Goal: Information Seeking & Learning: Learn about a topic

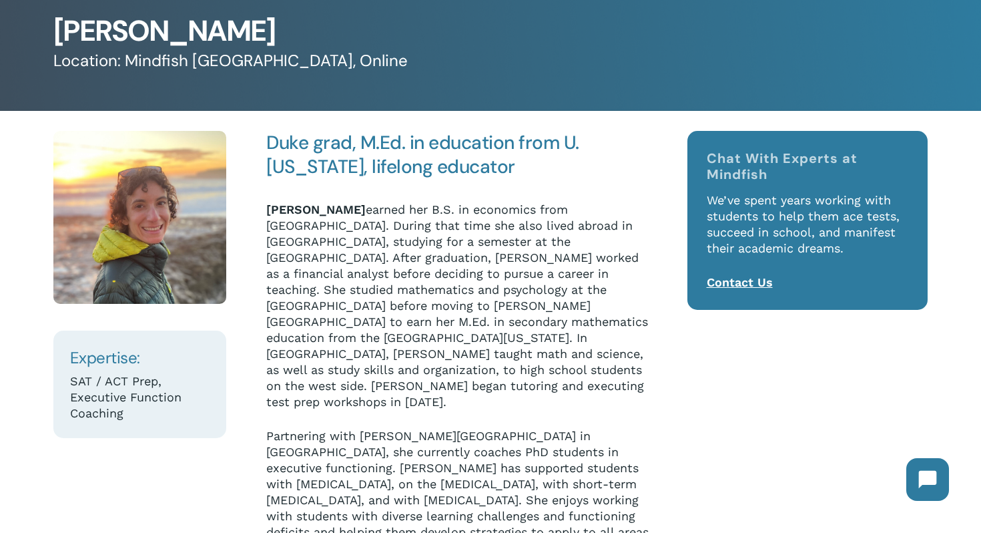
scroll to position [90, 0]
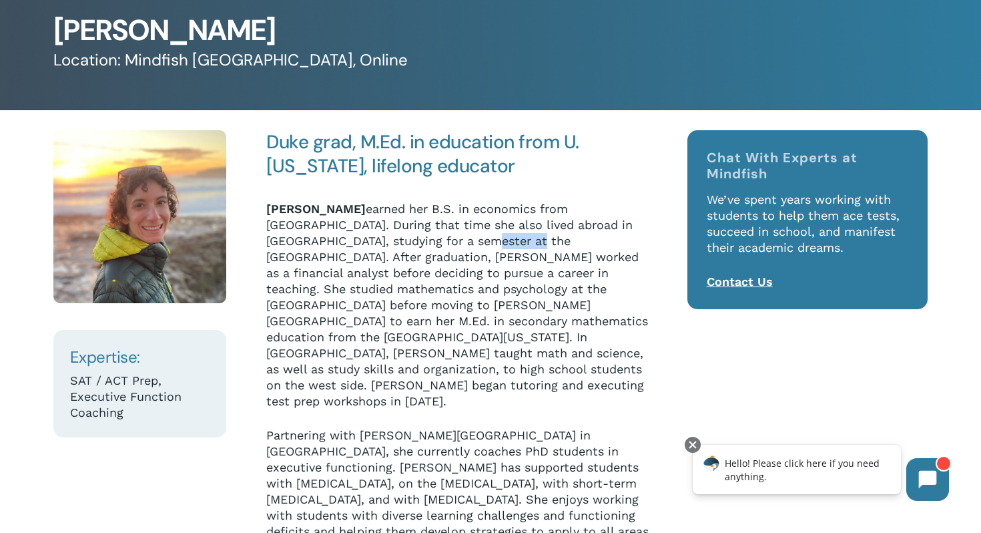
drag, startPoint x: 448, startPoint y: 242, endPoint x: 505, endPoint y: 241, distance: 57.4
click at [505, 241] on p "[PERSON_NAME] earned her B.S. in economics from [GEOGRAPHIC_DATA]. During that …" at bounding box center [459, 314] width 386 height 226
click at [583, 248] on p "[PERSON_NAME] earned her B.S. in economics from [GEOGRAPHIC_DATA]. During that …" at bounding box center [459, 314] width 386 height 226
drag, startPoint x: 268, startPoint y: 289, endPoint x: 416, endPoint y: 290, distance: 148.2
click at [416, 290] on p "[PERSON_NAME] earned her B.S. in economics from [GEOGRAPHIC_DATA]. During that …" at bounding box center [459, 314] width 386 height 226
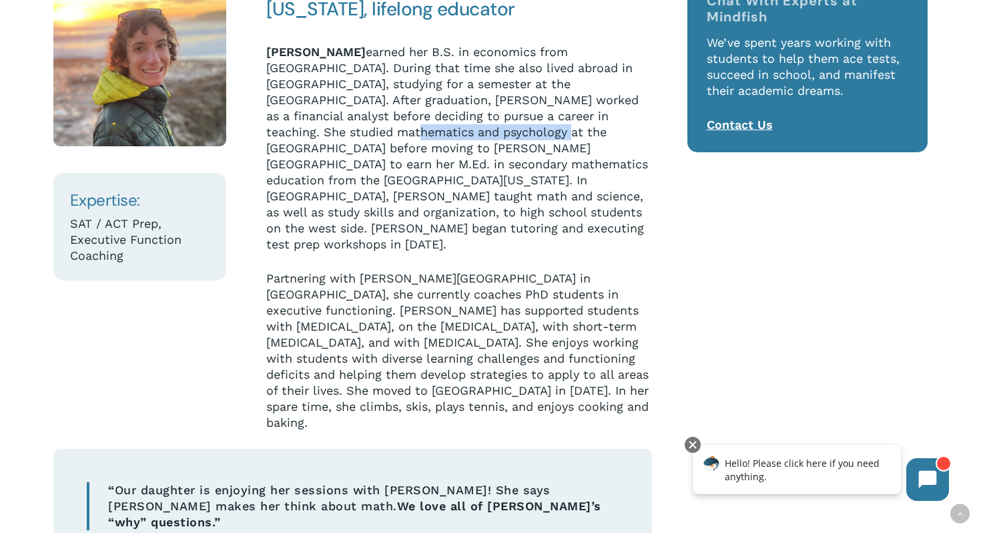
scroll to position [246, 0]
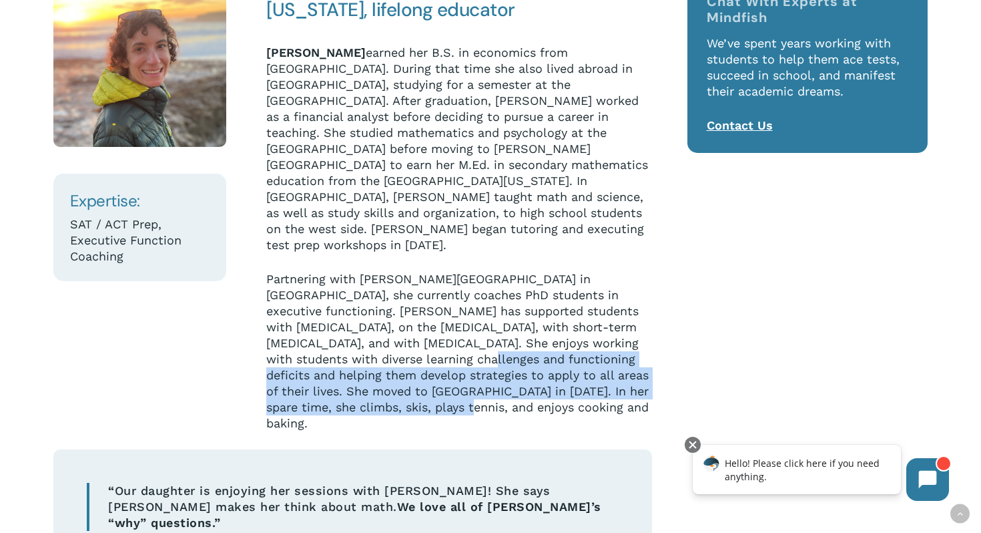
drag, startPoint x: 519, startPoint y: 380, endPoint x: 435, endPoint y: 326, distance: 99.6
click at [435, 326] on p "Partnering with [PERSON_NAME][GEOGRAPHIC_DATA] in [GEOGRAPHIC_DATA], she curren…" at bounding box center [459, 351] width 386 height 160
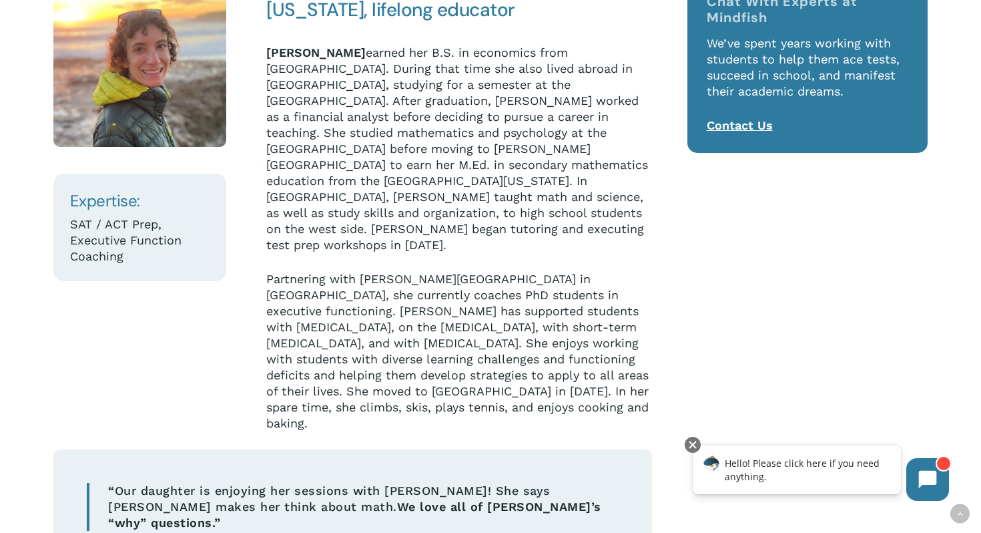
click at [539, 271] on p "Partnering with [PERSON_NAME][GEOGRAPHIC_DATA] in [GEOGRAPHIC_DATA], she curren…" at bounding box center [459, 351] width 386 height 160
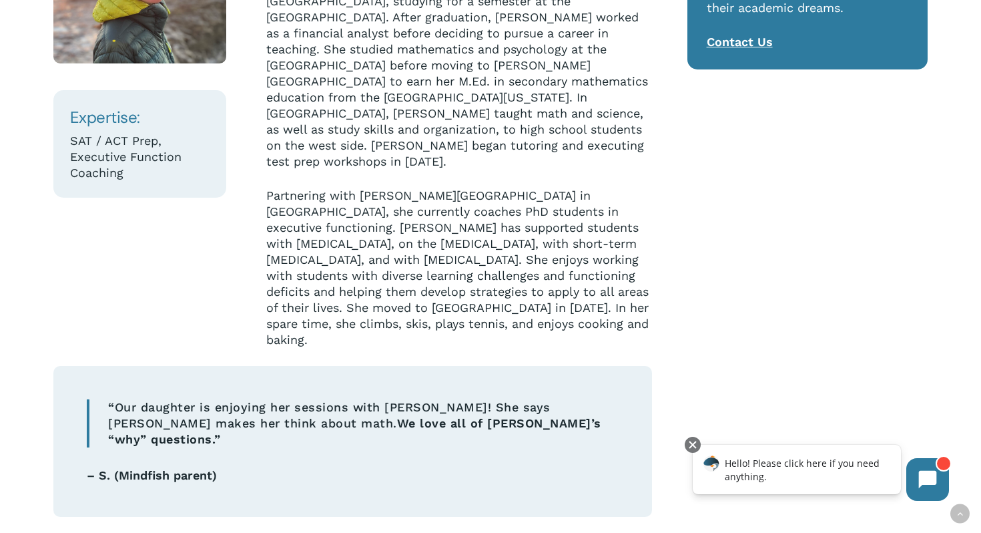
scroll to position [0, 0]
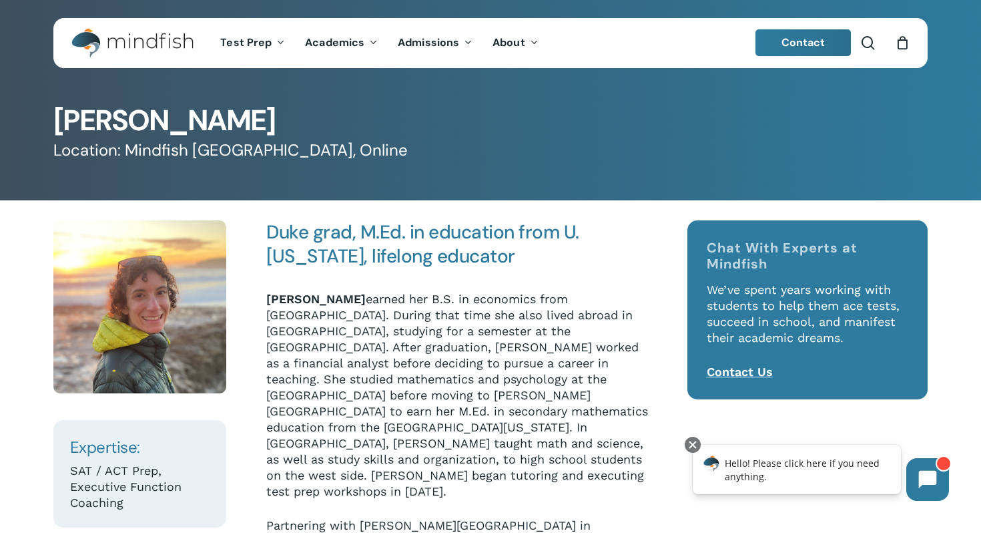
click at [334, 300] on strong "[PERSON_NAME]" at bounding box center [315, 299] width 99 height 14
